Goal: Obtain resource: Obtain resource

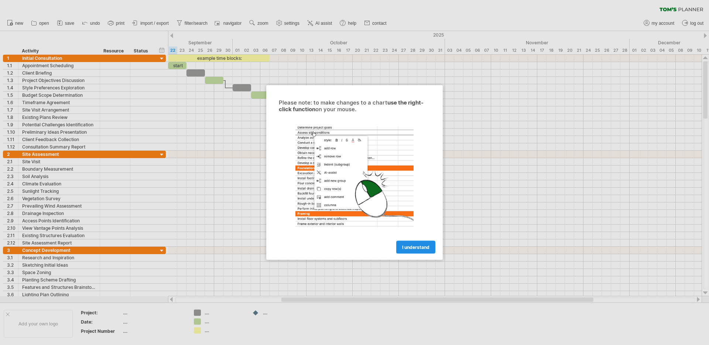
click at [422, 249] on span "I understand" at bounding box center [415, 248] width 27 height 6
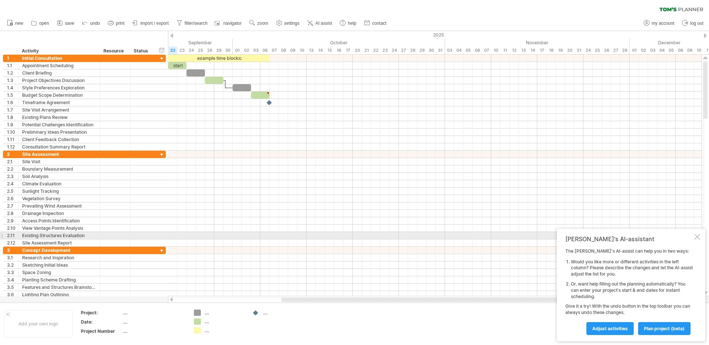
click at [701, 237] on div "[PERSON_NAME]'s AI-assistant The [PERSON_NAME]'s AI-assist can help you in two …" at bounding box center [631, 285] width 149 height 113
drag, startPoint x: 699, startPoint y: 238, endPoint x: 703, endPoint y: 238, distance: 4.4
click at [699, 238] on div at bounding box center [698, 237] width 6 height 6
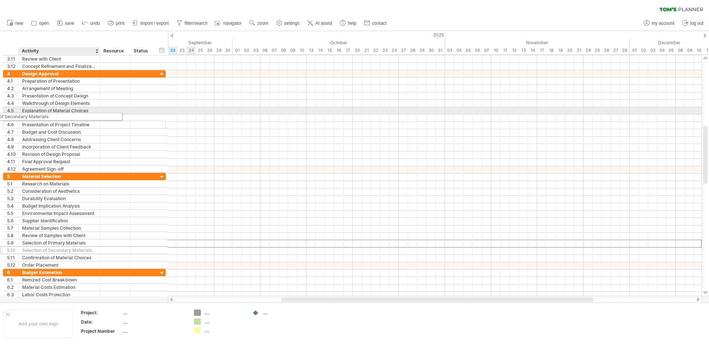
drag, startPoint x: 118, startPoint y: 243, endPoint x: 68, endPoint y: 117, distance: 135.0
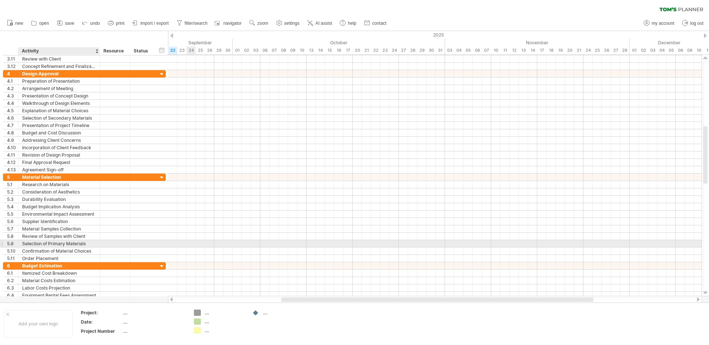
click at [62, 246] on div "Selection of Primary Materials" at bounding box center [59, 243] width 74 height 7
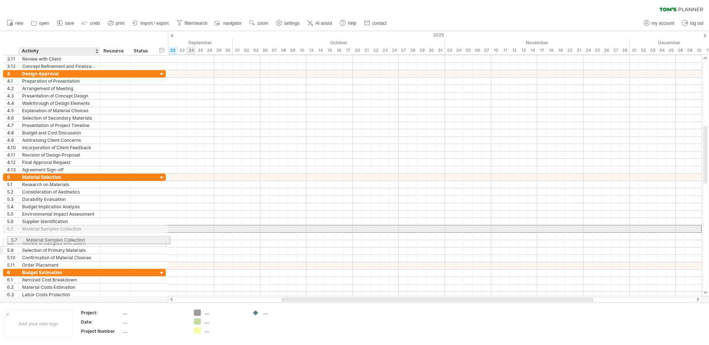
drag, startPoint x: 55, startPoint y: 226, endPoint x: 55, endPoint y: 242, distance: 15.2
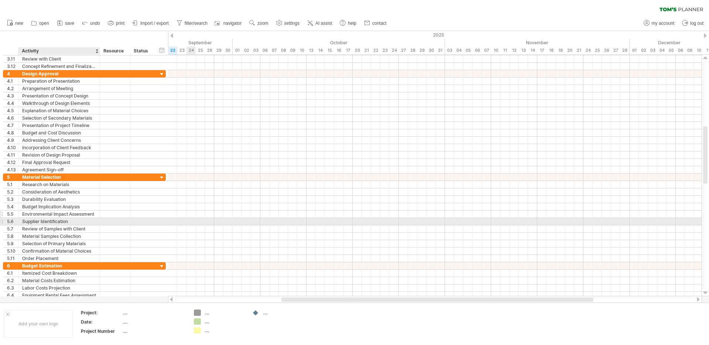
click at [59, 218] on div "Supplier Identification" at bounding box center [59, 221] width 74 height 7
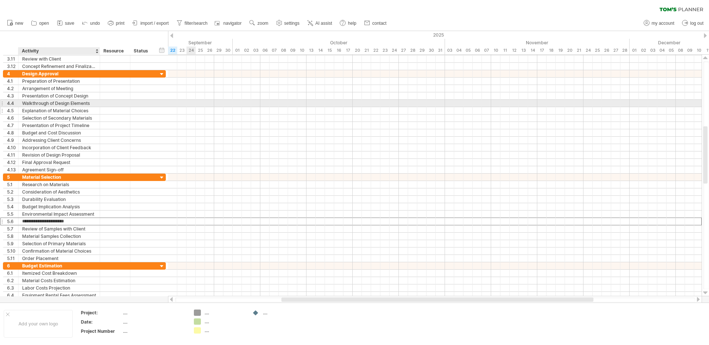
click at [71, 107] on div "Explanation of Material Choices" at bounding box center [59, 110] width 74 height 7
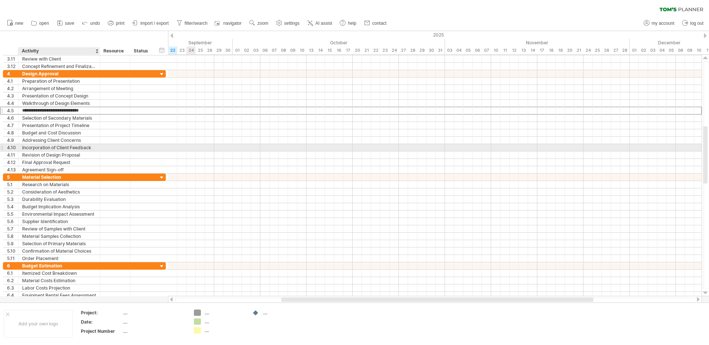
click at [62, 148] on div "Incorporation of Client Feedback" at bounding box center [59, 147] width 74 height 7
click at [151, 20] on link "import / export" at bounding box center [150, 23] width 41 height 10
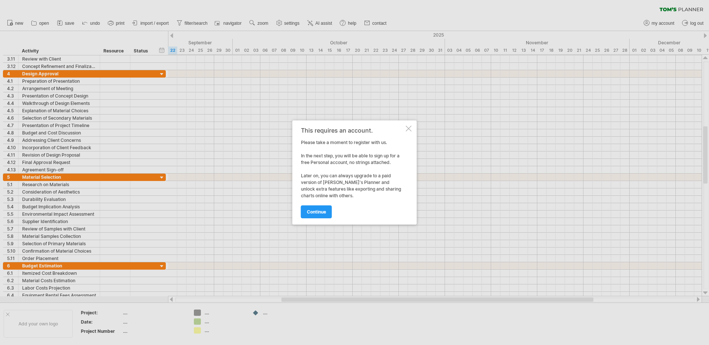
click at [413, 127] on div "This requires an account. Please take a moment to register with us. In the next…" at bounding box center [355, 172] width 125 height 104
click at [410, 129] on div at bounding box center [409, 129] width 6 height 6
